Goal: Use online tool/utility: Use online tool/utility

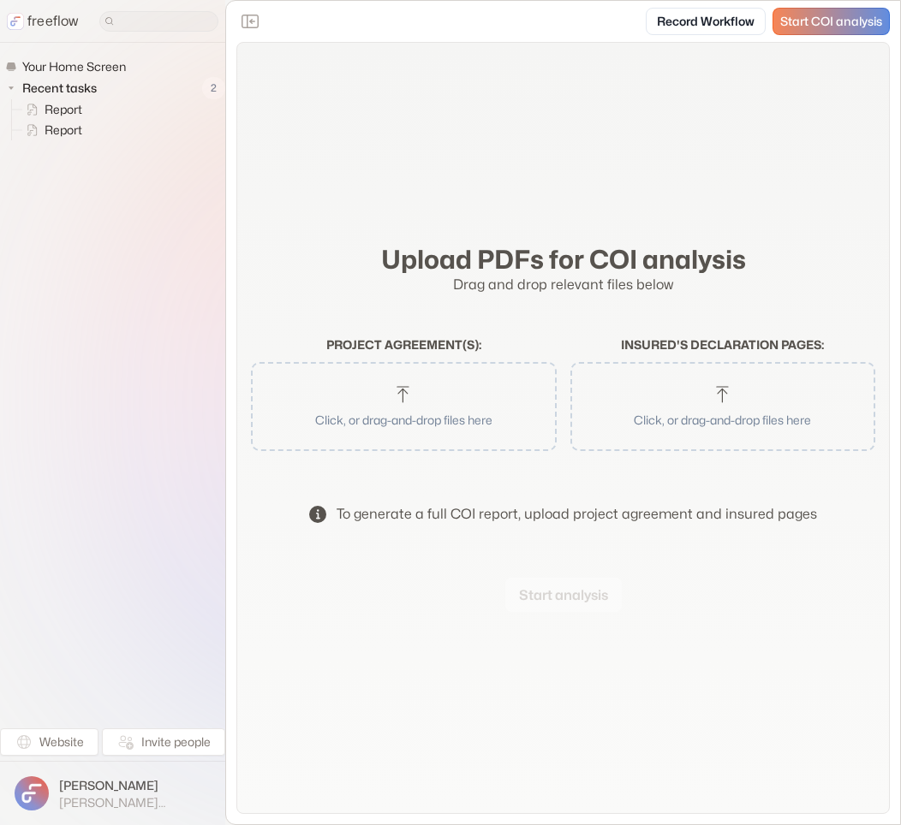
click at [376, 443] on div "Click, or drag-and-drop files here" at bounding box center [404, 406] width 306 height 89
click at [417, 425] on p "Click, or drag-and-drop files here" at bounding box center [403, 420] width 261 height 18
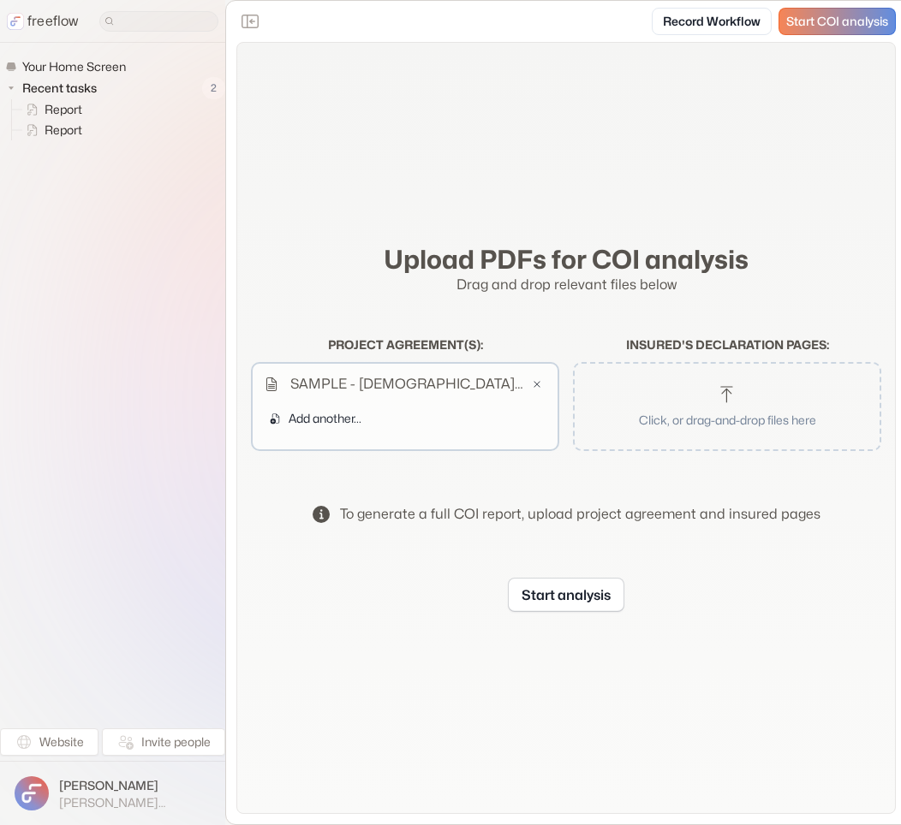
click at [648, 394] on button "Click, or drag-and-drop files here" at bounding box center [726, 407] width 291 height 72
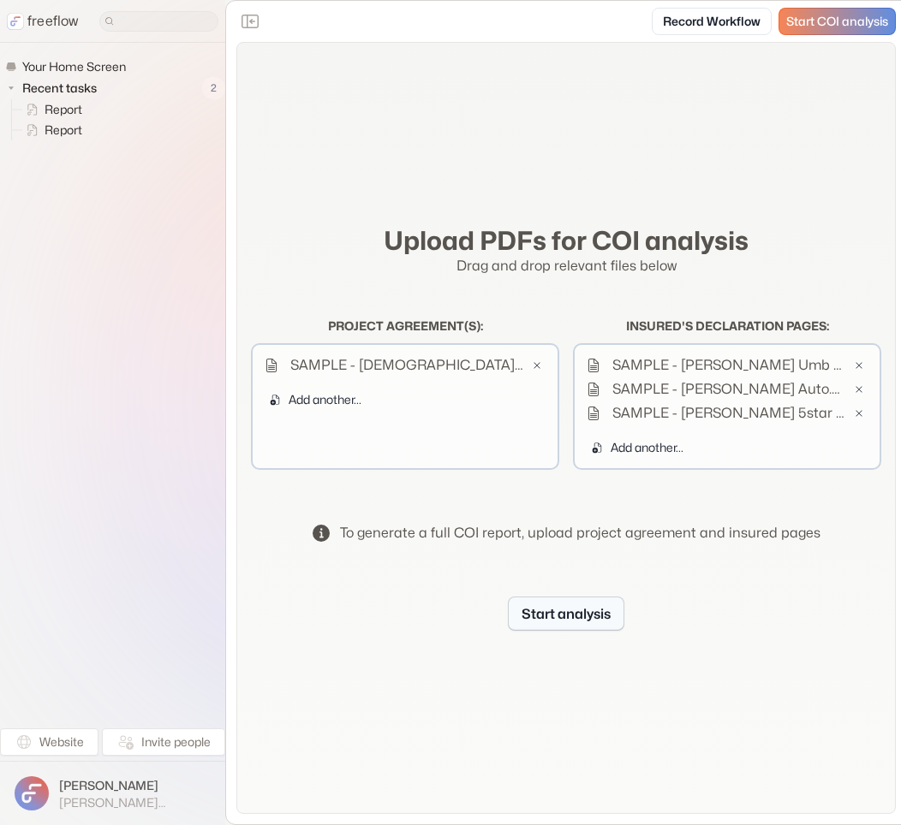
click at [544, 604] on button "Start analysis" at bounding box center [566, 614] width 116 height 34
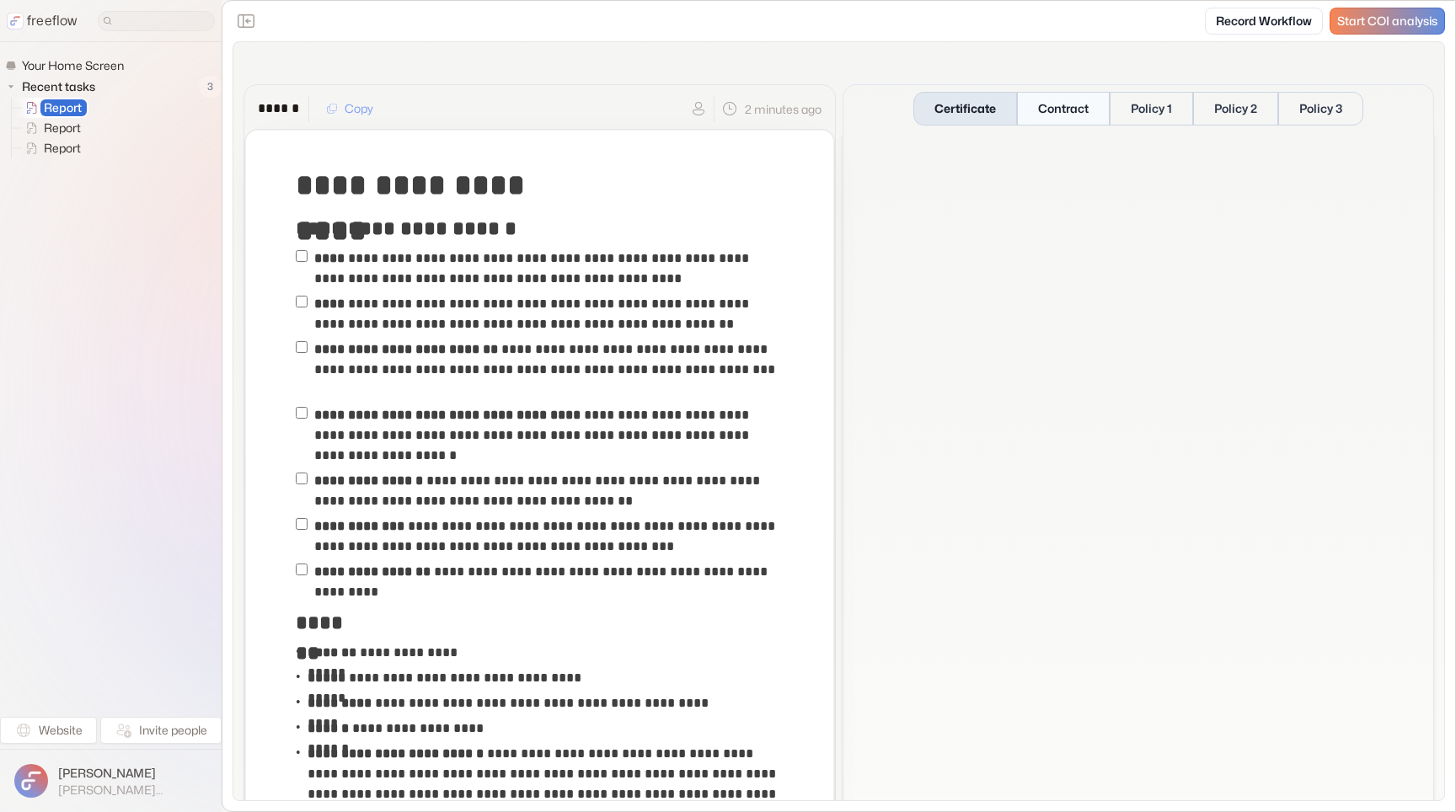
click at [886, 103] on button "Contract" at bounding box center [1063, 108] width 93 height 33
click at [886, 108] on button "Policy 1" at bounding box center [1152, 108] width 84 height 33
click at [886, 108] on button "Policy 2" at bounding box center [1234, 108] width 86 height 33
click at [886, 105] on button "Policy 3" at bounding box center [1320, 108] width 87 height 33
click at [886, 108] on button "Certificate" at bounding box center [965, 108] width 103 height 33
